Goal: Task Accomplishment & Management: Manage account settings

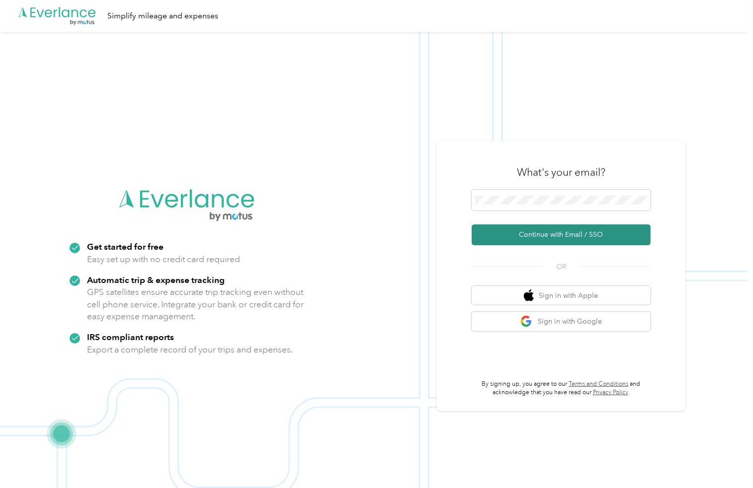
click at [582, 236] on button "Continue with Email / SSO" at bounding box center [560, 235] width 179 height 21
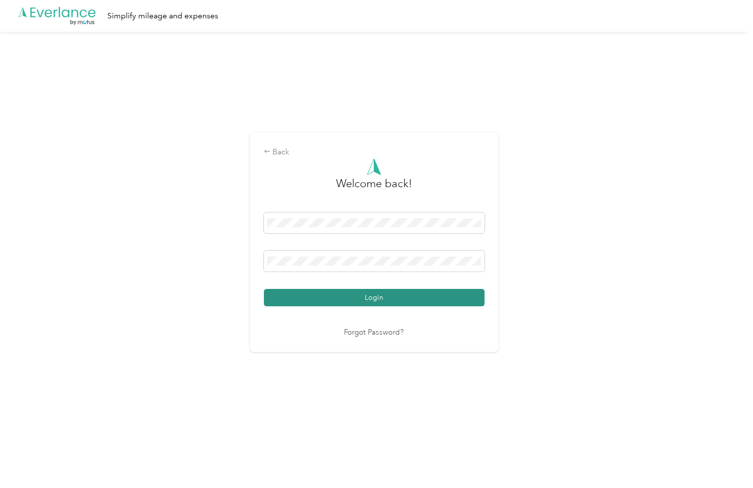
click at [380, 296] on button "Login" at bounding box center [374, 297] width 221 height 17
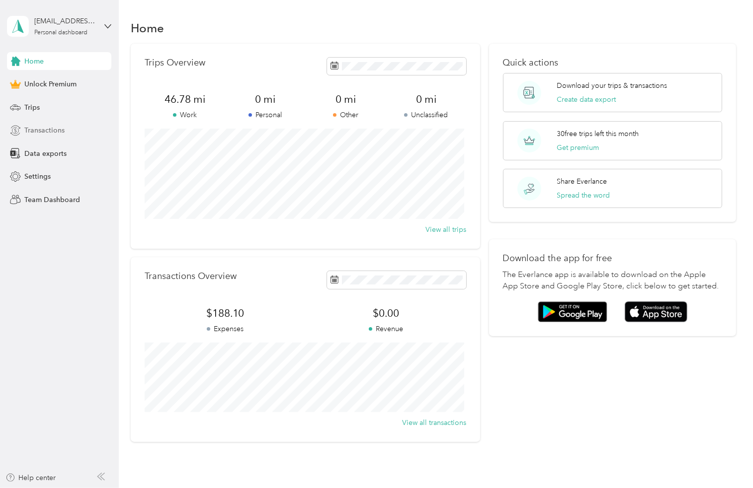
click at [49, 135] on span "Transactions" at bounding box center [44, 130] width 40 height 10
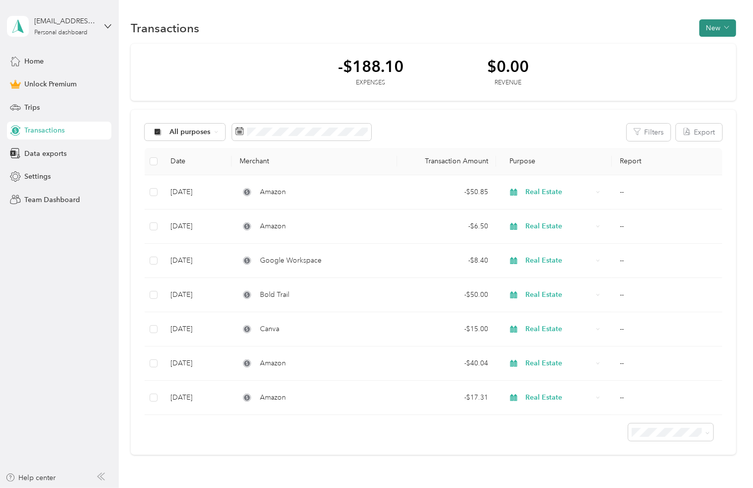
click at [704, 26] on button "New" at bounding box center [717, 27] width 37 height 17
click at [711, 45] on span "Expense" at bounding box center [712, 46] width 27 height 10
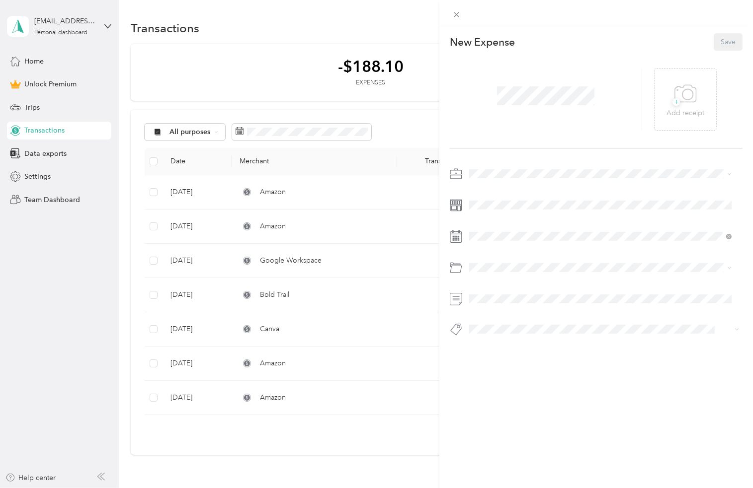
click at [478, 39] on p "New Expense" at bounding box center [482, 42] width 65 height 14
click at [682, 99] on icon at bounding box center [687, 94] width 10 height 10
click at [513, 224] on div "Real Estate" at bounding box center [599, 226] width 255 height 10
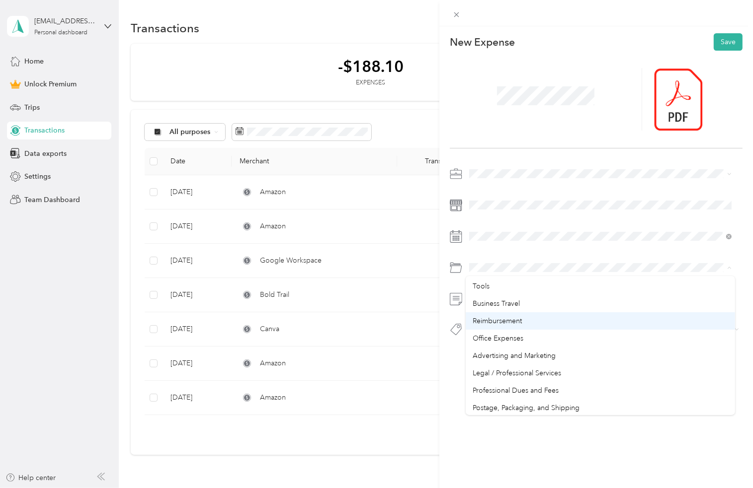
scroll to position [248, 0]
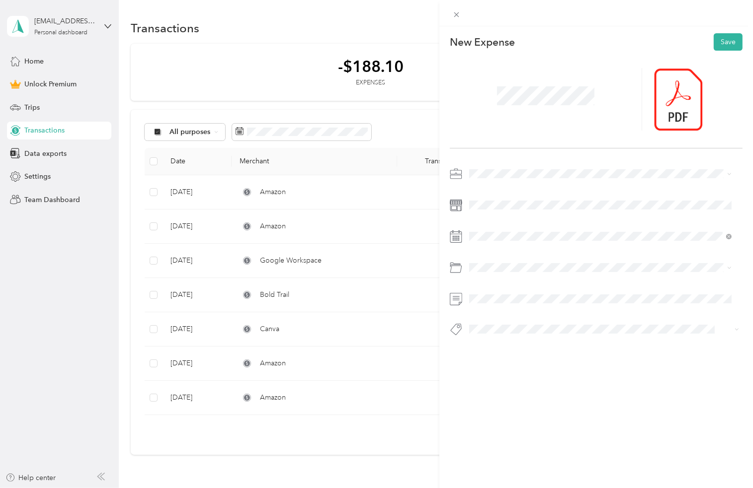
click at [520, 355] on div "Advertising and Marketing" at bounding box center [599, 352] width 255 height 10
click at [721, 40] on button "Save" at bounding box center [727, 41] width 29 height 17
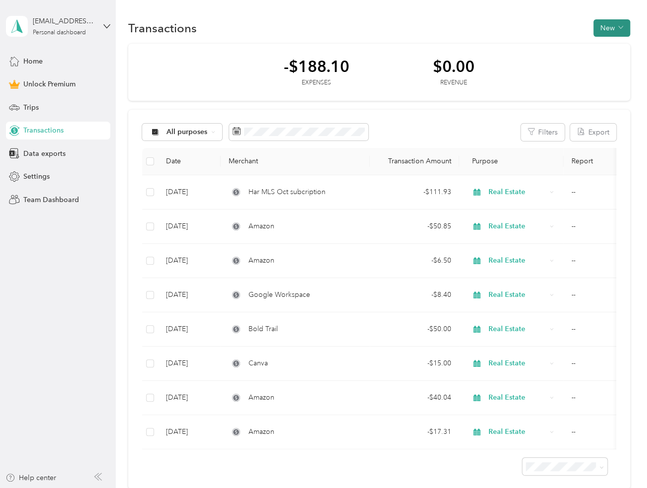
click at [613, 27] on button "New" at bounding box center [611, 27] width 37 height 17
click at [610, 45] on span "Expense" at bounding box center [606, 46] width 27 height 10
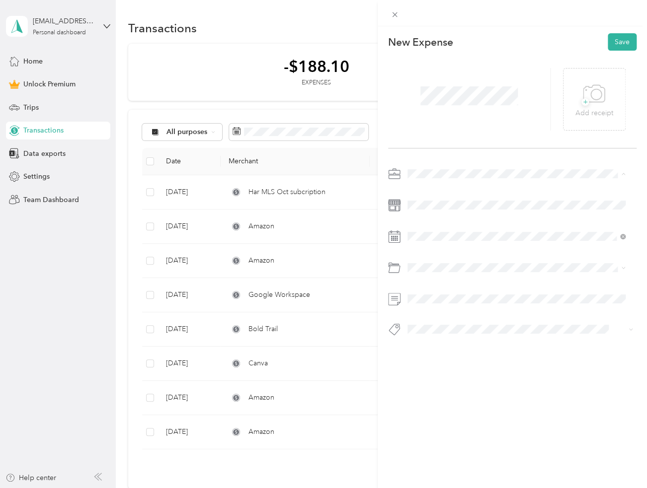
click at [429, 231] on li "Real Estate" at bounding box center [515, 225] width 225 height 17
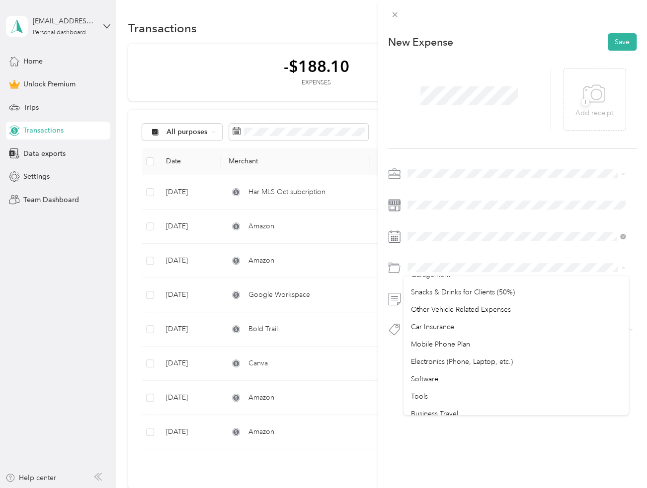
scroll to position [149, 0]
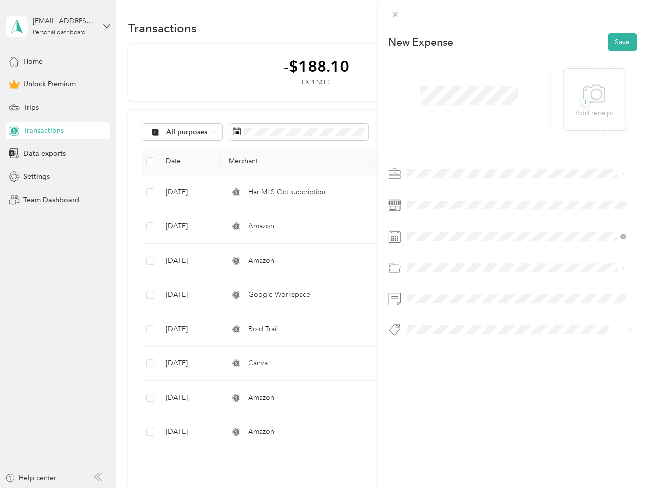
click at [444, 369] on div "Software" at bounding box center [515, 365] width 211 height 10
click at [439, 273] on span at bounding box center [520, 268] width 233 height 16
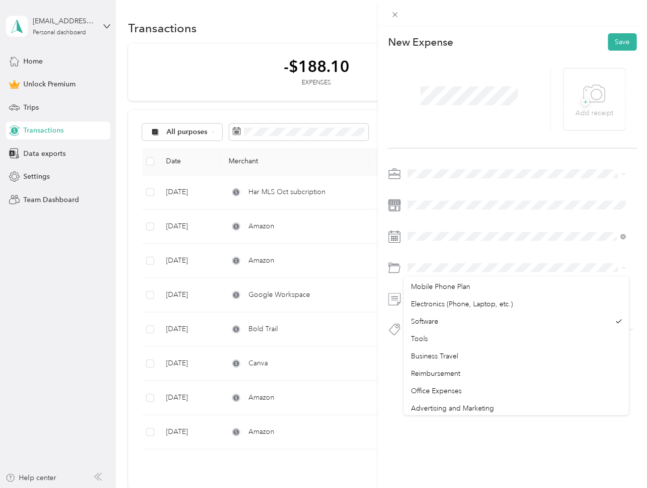
scroll to position [199, 0]
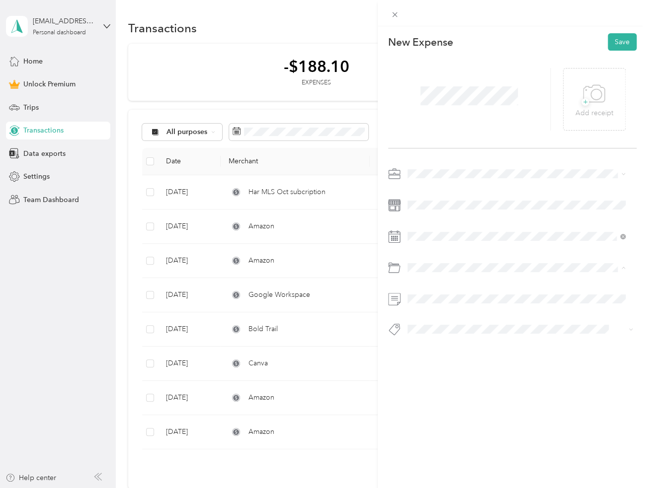
click at [471, 403] on span "Advertising and Marketing" at bounding box center [451, 404] width 83 height 8
click at [612, 41] on button "Save" at bounding box center [622, 41] width 29 height 17
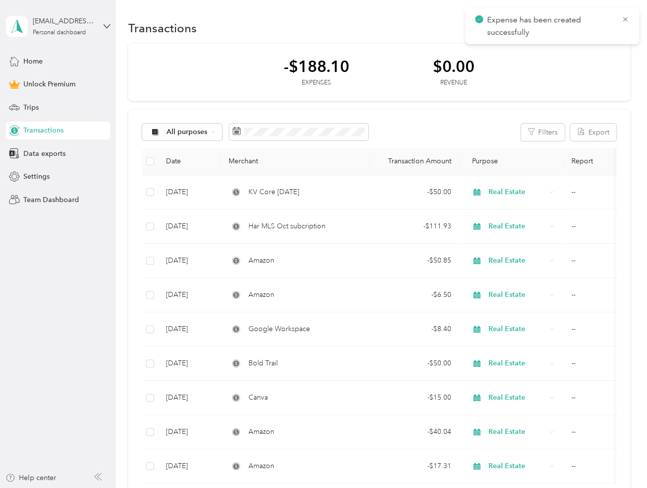
click at [331, 73] on div "-$188.10" at bounding box center [317, 66] width 66 height 17
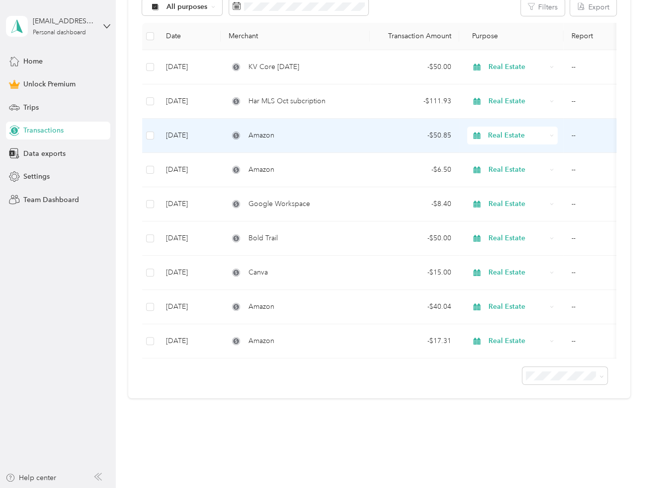
scroll to position [145, 0]
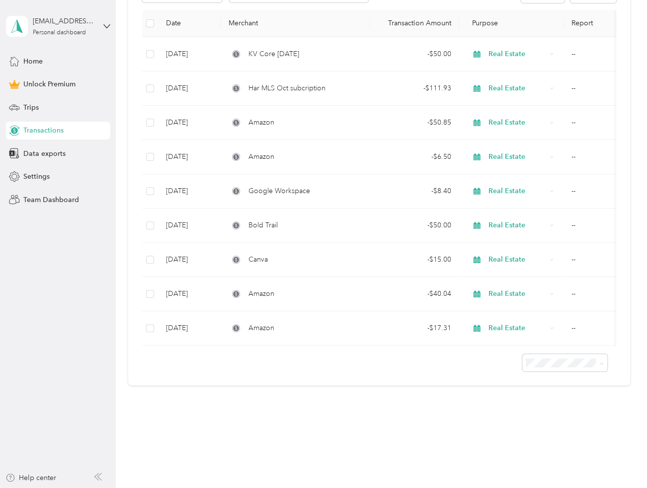
click at [566, 414] on span "100 per load" at bounding box center [547, 416] width 41 height 8
